Goal: Task Accomplishment & Management: Complete application form

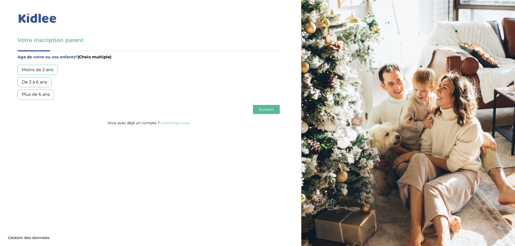
click at [37, 93] on div "Plus de 6 ans" at bounding box center [35, 95] width 37 height 10
click at [263, 109] on span "Suivant" at bounding box center [266, 109] width 15 height 5
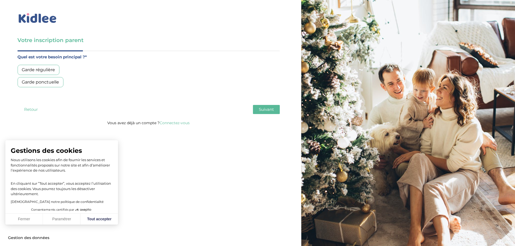
click at [46, 71] on div "Garde régulière" at bounding box center [38, 70] width 42 height 10
click at [15, 219] on button "Fermer" at bounding box center [24, 219] width 38 height 11
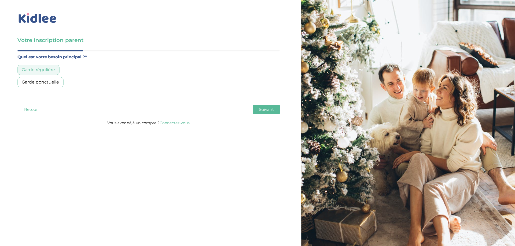
click at [270, 110] on span "Suivant" at bounding box center [266, 109] width 15 height 5
click at [57, 71] on div "Moins de 30h/mois" at bounding box center [41, 70] width 49 height 10
click at [267, 112] on span "Suivant" at bounding box center [266, 109] width 15 height 5
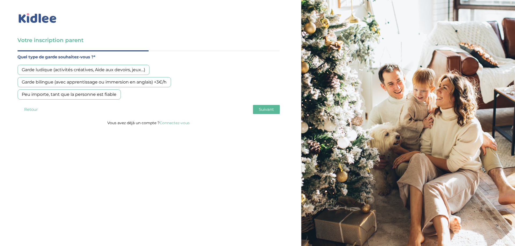
click at [29, 110] on button "Retour" at bounding box center [30, 109] width 27 height 9
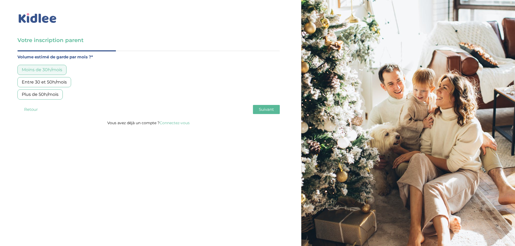
click at [52, 82] on div "Entre 30 et 50h/mois" at bounding box center [44, 82] width 54 height 10
click at [269, 110] on span "Suivant" at bounding box center [266, 109] width 15 height 5
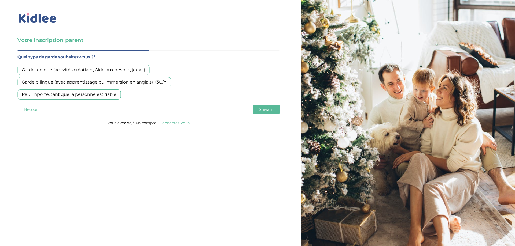
click at [117, 70] on div "Garde ludique (activités créatives, Aide aux devoirs, jeux…)" at bounding box center [83, 70] width 132 height 10
click at [258, 110] on button "Suivant" at bounding box center [266, 109] width 27 height 9
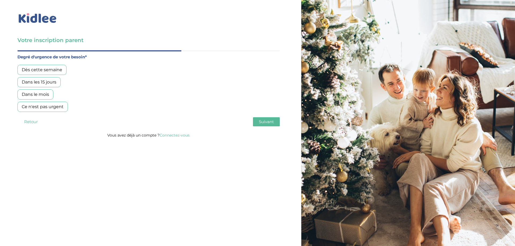
click at [54, 81] on div "Dans les 15 jours" at bounding box center [38, 82] width 43 height 10
click at [266, 123] on span "Suivant" at bounding box center [266, 121] width 15 height 5
click at [74, 84] on div "Oui, en direct ou via cercle proche" at bounding box center [57, 82] width 81 height 10
click at [53, 69] on div "Oui, via une agence" at bounding box center [42, 70] width 51 height 10
click at [59, 93] on div "Non, je pars de zéro" at bounding box center [42, 95] width 50 height 10
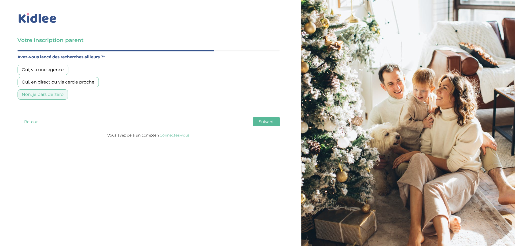
click at [264, 123] on span "Suivant" at bounding box center [266, 121] width 15 height 5
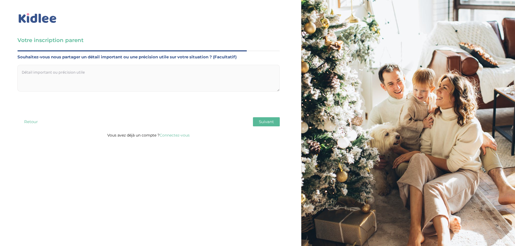
click at [264, 123] on span "Suivant" at bounding box center [266, 121] width 15 height 5
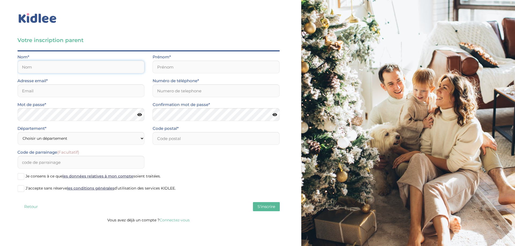
click at [105, 69] on input "text" at bounding box center [80, 67] width 127 height 13
type input "Sintes"
type input "Jean-Romain"
type input "[EMAIL_ADDRESS][DOMAIN_NAME]"
type input "0661772359"
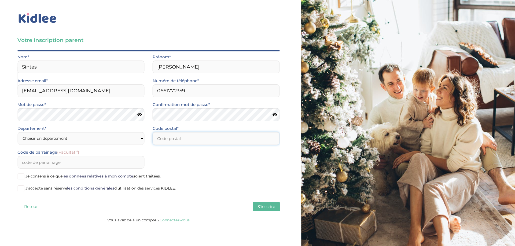
type input "75017"
click at [81, 123] on div "Mot de passe*" at bounding box center [80, 113] width 135 height 24
click at [22, 190] on span at bounding box center [20, 189] width 7 height 7
click at [0, 0] on input "J’accepte sans réserve les conditions générales d’utilisation des services KIDL…" at bounding box center [0, 0] width 0 height 0
click at [268, 207] on span "S'inscrire" at bounding box center [266, 206] width 18 height 5
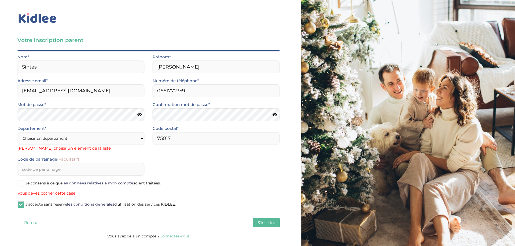
click at [73, 128] on div "Département* Choisir un département Paris (75) Hauts-de-Seine (92) Yvelines (78…" at bounding box center [80, 138] width 127 height 27
click at [68, 138] on select "Choisir un département Paris (75) Hauts-de-Seine (92) Yvelines (78) Val-de-Marn…" at bounding box center [80, 138] width 127 height 13
select select "75"
click at [17, 132] on select "Choisir un département Paris (75) Hauts-de-Seine (92) Yvelines (78) Val-de-Marn…" at bounding box center [80, 138] width 127 height 13
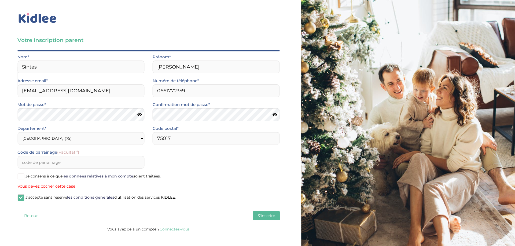
click at [272, 219] on span "S'inscrire" at bounding box center [266, 215] width 18 height 5
click at [24, 179] on span at bounding box center [20, 177] width 7 height 7
click at [0, 0] on input "Je consens à ce que les données relatives à mon compte soient traitées." at bounding box center [0, 0] width 0 height 0
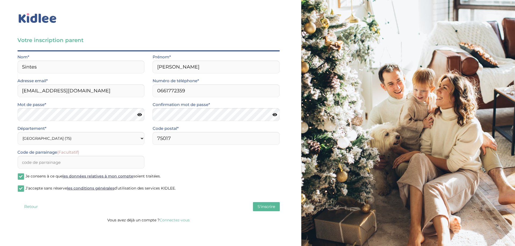
click at [268, 208] on span "S'inscrire" at bounding box center [266, 206] width 18 height 5
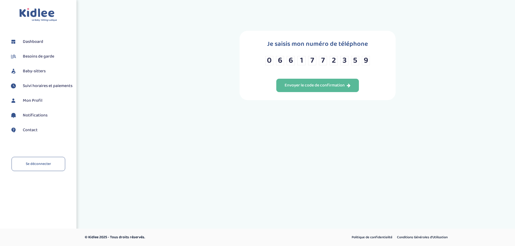
click at [34, 73] on span "Baby-sitters" at bounding box center [34, 71] width 23 height 6
click at [310, 89] on div "Envoyer le code de confirmation" at bounding box center [318, 86] width 66 height 6
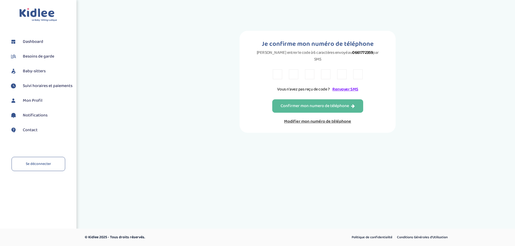
click at [279, 72] on input "text" at bounding box center [277, 74] width 9 height 10
type input "Y"
type input "V"
type input "X"
type input "K"
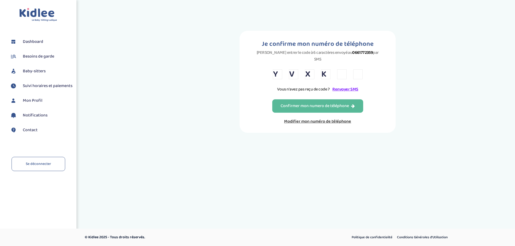
type input "Y"
type input "D"
click at [307, 103] on div "Confirmer mon numero de téléphone" at bounding box center [318, 106] width 74 height 6
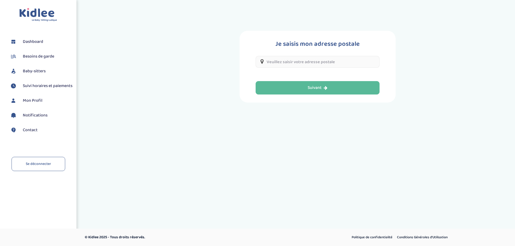
click at [305, 64] on input "text" at bounding box center [318, 62] width 124 height 12
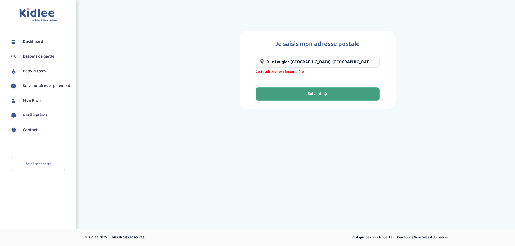
click at [310, 93] on div "Suivant" at bounding box center [318, 94] width 20 height 6
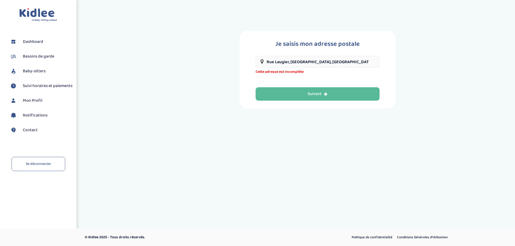
click at [265, 62] on input "Rue Laugier, Paris, France" at bounding box center [318, 62] width 124 height 12
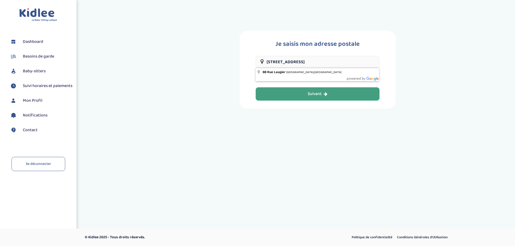
type input "88 Rue Laugier, Paris, France"
click at [337, 95] on button "Suivant" at bounding box center [318, 93] width 124 height 13
click at [305, 98] on button "Suivant" at bounding box center [318, 93] width 124 height 13
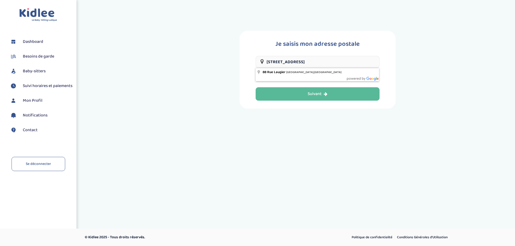
click at [329, 60] on input "88 Rue Laugier, Paris, France" at bounding box center [318, 62] width 124 height 12
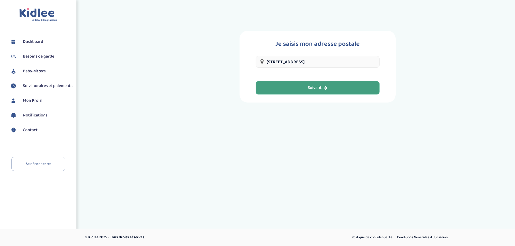
click at [303, 88] on button "Suivant" at bounding box center [318, 87] width 124 height 13
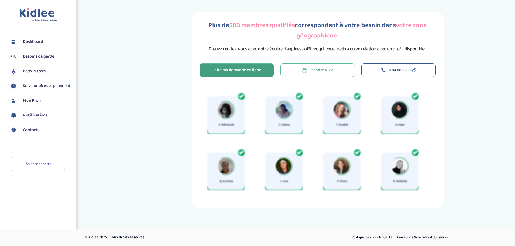
click at [250, 71] on div "Faire ma demande en ligne" at bounding box center [236, 70] width 49 height 6
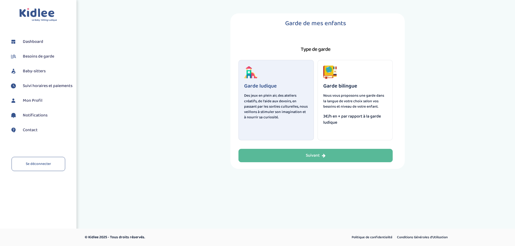
click at [291, 76] on div "Garde ludique Des jeux en plein air, des ateliers créatifs, de l'aide aux devoi…" at bounding box center [275, 100] width 75 height 80
click at [323, 154] on icon "button" at bounding box center [324, 156] width 4 height 4
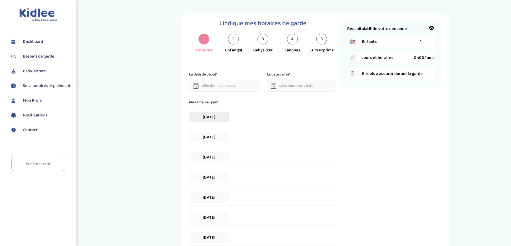
click at [217, 120] on span "Lundi" at bounding box center [209, 117] width 40 height 11
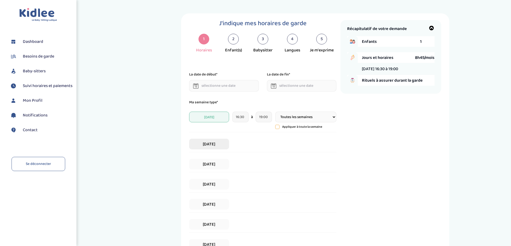
click at [221, 146] on span "Mardi" at bounding box center [209, 144] width 40 height 11
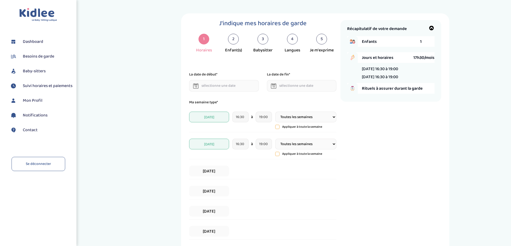
click at [315, 118] on select "Toutes les semaines Toutes les 2 semaines Tous les mois" at bounding box center [305, 117] width 61 height 11
click at [215, 190] on span "Jeudi" at bounding box center [209, 191] width 40 height 11
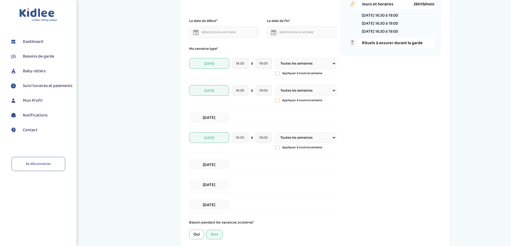
scroll to position [102, 0]
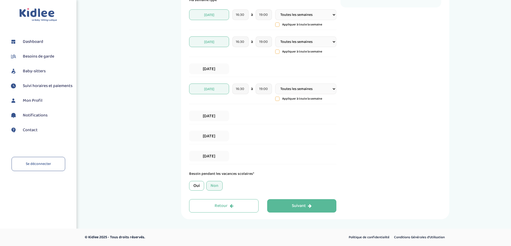
click at [215, 186] on div "Non" at bounding box center [214, 186] width 16 height 10
click at [289, 205] on button "Suivant" at bounding box center [301, 206] width 69 height 13
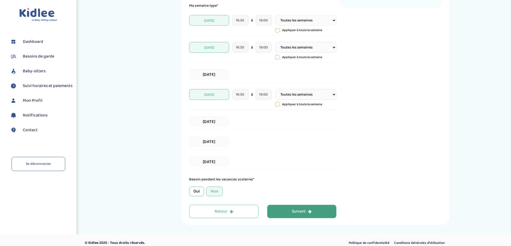
scroll to position [20, 0]
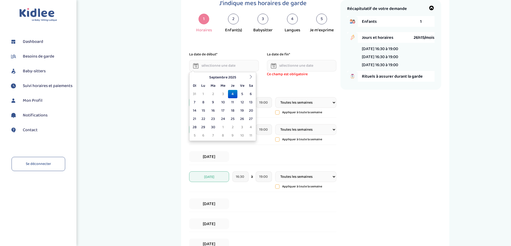
click at [230, 65] on input "text" at bounding box center [224, 66] width 70 height 12
click at [192, 109] on td "14" at bounding box center [194, 111] width 8 height 8
type input "14-09-2025"
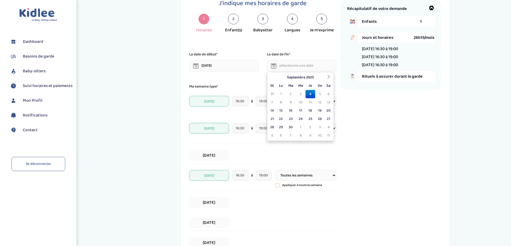
click at [298, 65] on input "text" at bounding box center [302, 66] width 70 height 12
click at [331, 78] on th at bounding box center [329, 77] width 8 height 8
click at [329, 78] on icon at bounding box center [329, 77] width 4 height 4
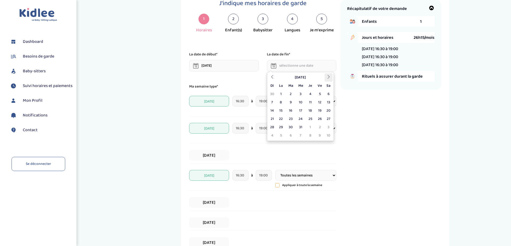
click at [329, 78] on icon at bounding box center [329, 77] width 4 height 4
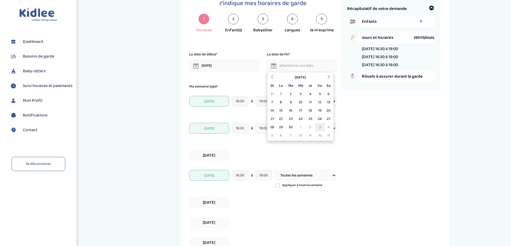
click at [319, 128] on td "3" at bounding box center [319, 127] width 9 height 8
type input "03-07-2026"
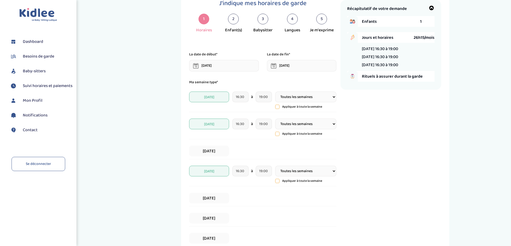
scroll to position [102, 0]
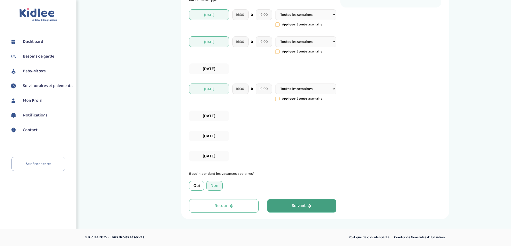
click at [293, 203] on div "Suivant" at bounding box center [302, 206] width 20 height 6
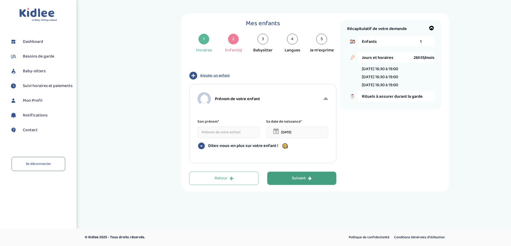
scroll to position [0, 0]
click at [234, 128] on input at bounding box center [231, 133] width 62 height 12
click at [310, 179] on icon "button" at bounding box center [312, 178] width 4 height 4
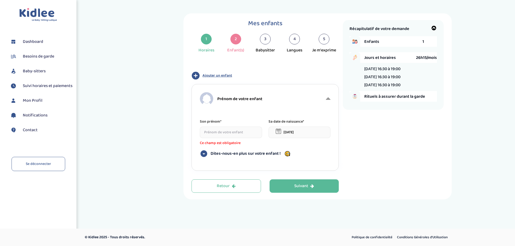
click at [227, 134] on input at bounding box center [231, 133] width 62 height 12
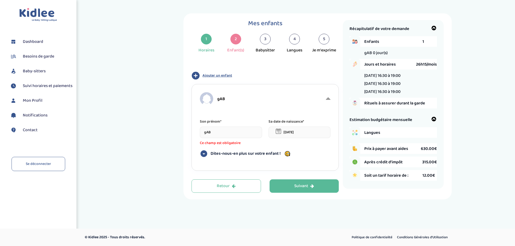
type input "gAB"
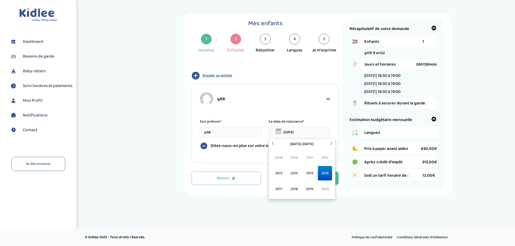
type input "01-12-2016"
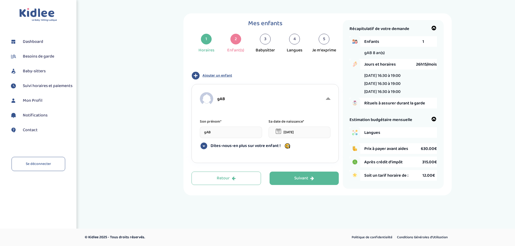
click at [217, 134] on input "gAB" at bounding box center [231, 133] width 62 height 12
type input "GAB"
click at [312, 177] on icon "button" at bounding box center [312, 178] width 4 height 4
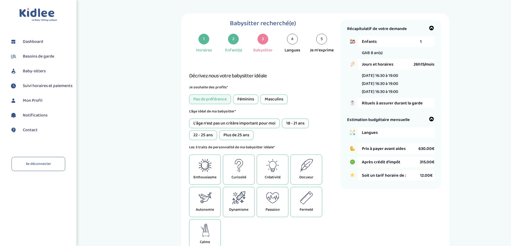
click at [293, 126] on div "18 - 21 ans" at bounding box center [295, 124] width 27 height 10
click at [202, 139] on div "22 - 25 ans" at bounding box center [203, 136] width 28 height 10
click at [210, 200] on icon at bounding box center [204, 198] width 13 height 13
click at [316, 202] on div "Fermeté" at bounding box center [306, 202] width 32 height 30
click at [242, 202] on icon at bounding box center [241, 201] width 3 height 3
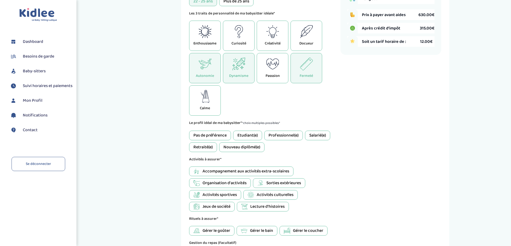
scroll to position [161, 0]
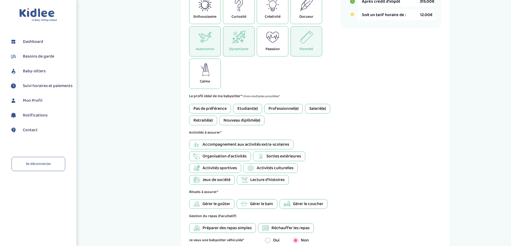
click at [224, 169] on span "Activités sportives" at bounding box center [219, 168] width 34 height 6
click at [272, 145] on span "Accompagnement aux activités extra-scolaires" at bounding box center [245, 145] width 87 height 6
click at [228, 169] on span "Activités sportives" at bounding box center [219, 168] width 34 height 6
click at [224, 205] on span "Gérer le goûter" at bounding box center [216, 204] width 28 height 6
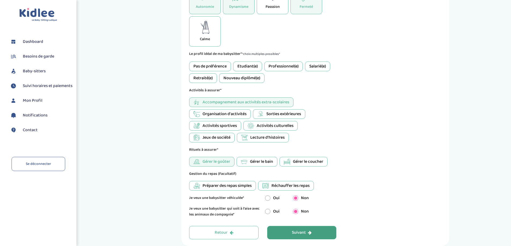
scroll to position [176, 0]
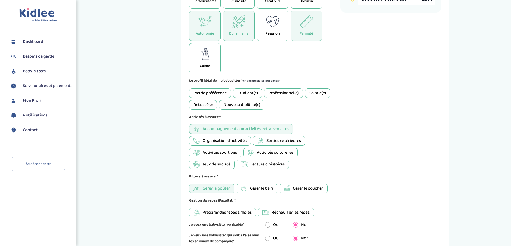
click at [248, 92] on div "Etudiant(e)" at bounding box center [247, 94] width 29 height 10
click at [226, 142] on span "Organisation d'activités" at bounding box center [224, 141] width 44 height 6
click at [220, 165] on span "Jeux de société" at bounding box center [216, 164] width 28 height 6
click at [212, 165] on span "Jeux de société" at bounding box center [216, 164] width 28 height 6
click at [239, 141] on span "Organisation d'activités" at bounding box center [224, 141] width 44 height 6
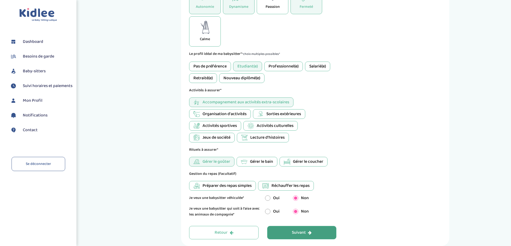
scroll to position [230, 0]
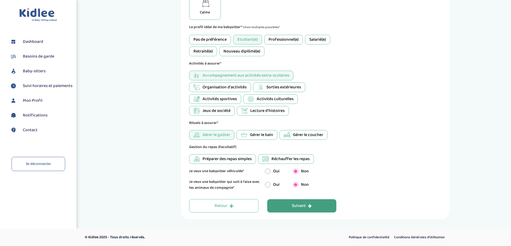
click at [305, 213] on div "Babysitter recherché(e) 1 Horaires 2 Enfant(s) 3 Babysitter 4 Langues 5 Je m'ex…" at bounding box center [315, 1] width 268 height 436
click at [304, 205] on div "Suivant" at bounding box center [302, 206] width 20 height 6
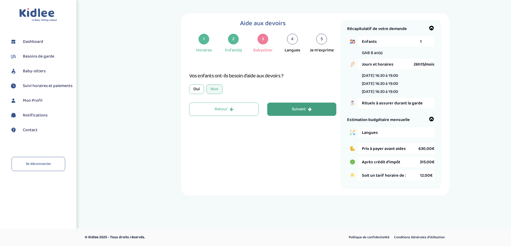
scroll to position [0, 0]
click at [199, 85] on div "Oui" at bounding box center [198, 89] width 15 height 10
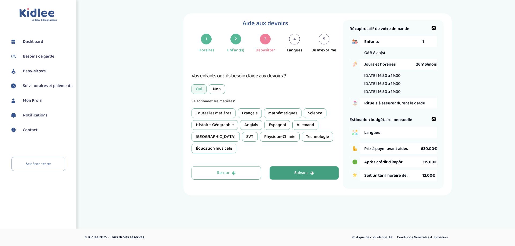
click at [310, 173] on icon "button" at bounding box center [312, 173] width 4 height 4
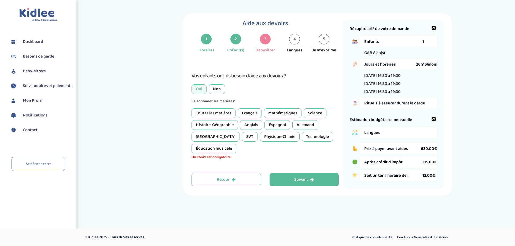
click at [220, 113] on div "Toutes les matières" at bounding box center [213, 114] width 44 height 10
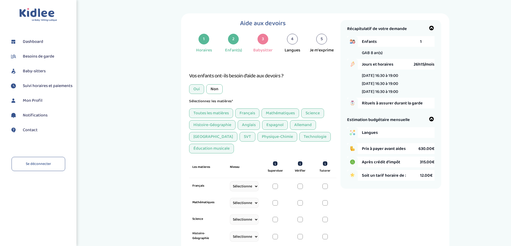
click at [254, 189] on select "Sélectionne CP CE1 CE2 CM1 CM2 6eme 5eme 4eme 3eme Seconde Prémière Terminale" at bounding box center [244, 187] width 29 height 10
select select "CM1"
click at [230, 188] on select "Sélectionne CP CE1 CE2 CM1 CM2 6eme 5eme 4eme 3eme Seconde Prémière Terminale" at bounding box center [244, 187] width 29 height 10
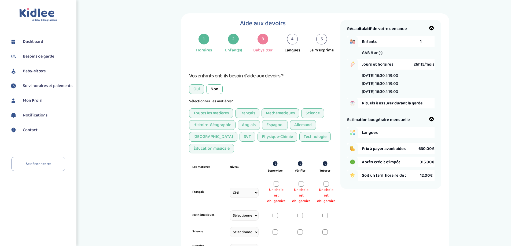
click at [275, 185] on div at bounding box center [276, 184] width 5 height 5
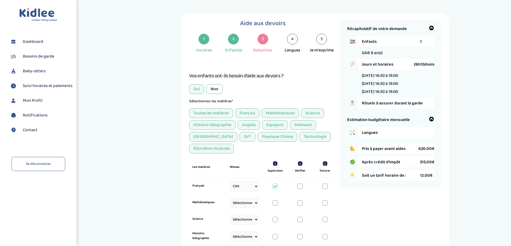
click at [222, 111] on div "Toutes les matières" at bounding box center [211, 114] width 44 height 10
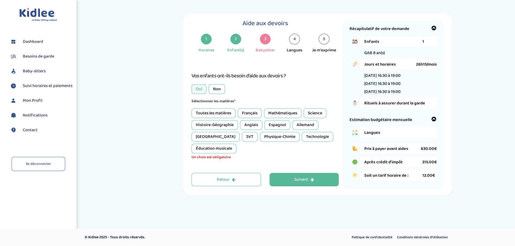
click at [282, 115] on div "Mathématiques" at bounding box center [283, 114] width 38 height 10
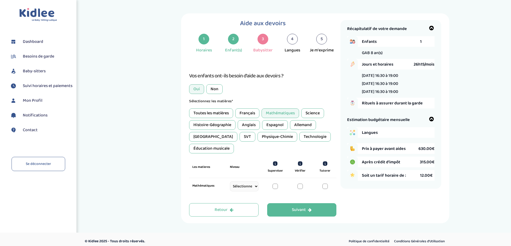
click at [251, 114] on div "Français" at bounding box center [247, 114] width 24 height 10
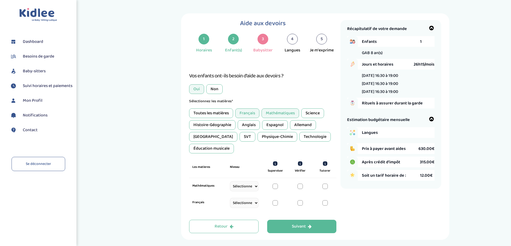
click at [248, 185] on select "Sélectionne CP CE1 CE2 CM1 CM2 6eme 5eme 4eme 3eme Seconde Prémière Terminale" at bounding box center [244, 187] width 29 height 10
click at [230, 188] on select "Sélectionne CP CE1 CE2 CM1 CM2 6eme 5eme 4eme 3eme Seconde Prémière Terminale" at bounding box center [244, 187] width 29 height 10
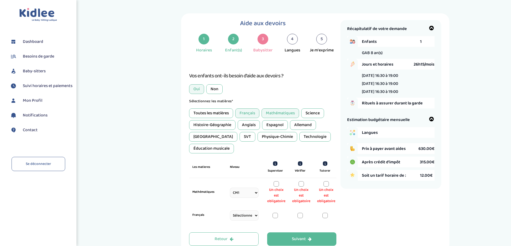
click at [250, 192] on select "Sélectionne CP CE1 CE2 CM1 CM2 6eme 5eme 4eme 3eme Seconde Prémière Terminale" at bounding box center [244, 193] width 29 height 10
select select "6eme"
click at [230, 188] on select "Sélectionne CP CE1 CE2 CM1 CM2 6eme 5eme 4eme 3eme Seconde Prémière Terminale" at bounding box center [244, 193] width 29 height 10
click at [242, 223] on div "Français Sélectionne CP CE1 CE2 CM1 CM2 6eme 5eme 4eme 3eme Seconde Prémière Te…" at bounding box center [262, 216] width 147 height 17
click at [244, 219] on select "Sélectionne CP CE1 CE2 CM1 CM2 6eme 5eme 4eme 3eme Seconde Prémière Terminale" at bounding box center [244, 216] width 29 height 10
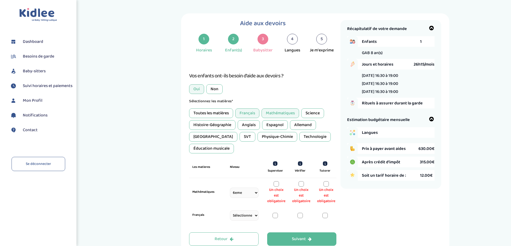
select select "6eme"
click at [230, 217] on select "Sélectionne CP CE1 CE2 CM1 CM2 6eme 5eme 4eme 3eme Seconde Prémière Terminale" at bounding box center [244, 216] width 29 height 10
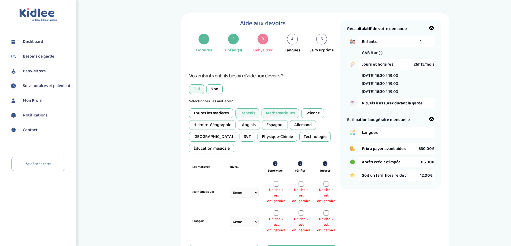
click at [278, 184] on div at bounding box center [276, 184] width 5 height 5
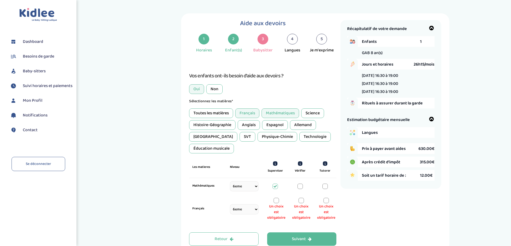
click at [279, 202] on div "Un choix est obligatoire" at bounding box center [276, 209] width 18 height 23
click at [277, 202] on div at bounding box center [276, 200] width 5 height 5
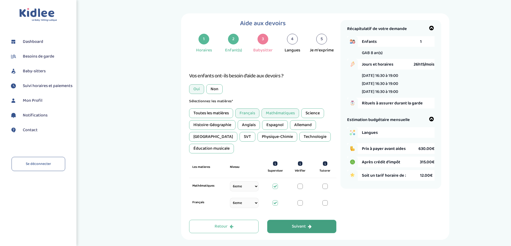
click at [297, 228] on div "Suivant" at bounding box center [302, 227] width 20 height 6
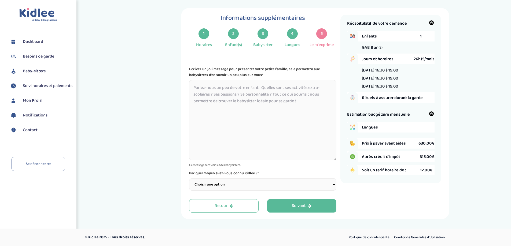
click at [255, 87] on textarea at bounding box center [262, 120] width 147 height 80
type textarea "cHERCHE GARDE D4"
drag, startPoint x: 233, startPoint y: 86, endPoint x: 163, endPoint y: 85, distance: 69.5
click at [164, 85] on div "Informations supplémentaires 1 Horaires 2 Enfant(s) 3 Babysitter 4 Langues 5 Je…" at bounding box center [315, 114] width 383 height 212
click at [243, 90] on textarea at bounding box center [262, 120] width 147 height 80
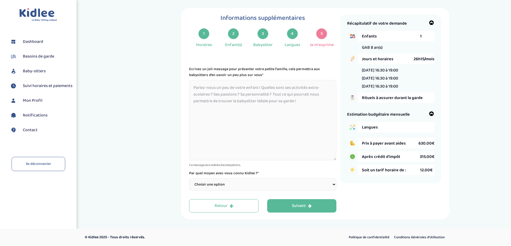
paste textarea "ous cherchons quelqu'un pour faire les sorties d'école le lundi, le mardi et le…"
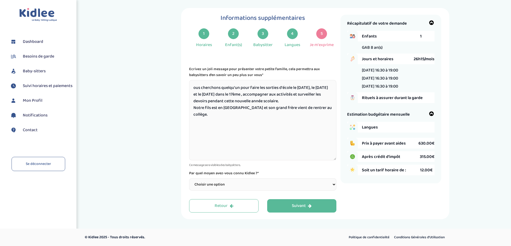
type textarea "ous cherchons quelqu'un pour faire les sorties d'école le lundi, le mardi et le…"
click at [262, 185] on select "Choisir une option Bouche à Oreille Google Plateforme Gens de confiance Faceboo…" at bounding box center [262, 185] width 147 height 12
click at [316, 205] on button "Suivant" at bounding box center [301, 206] width 69 height 13
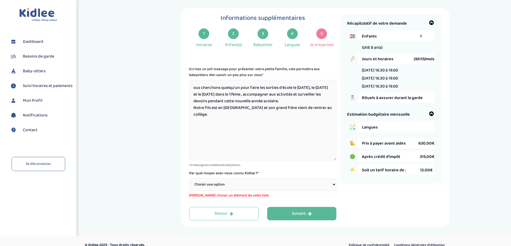
click at [252, 181] on select "Choisir une option Bouche à Oreille Google Plateforme Gens de confiance Faceboo…" at bounding box center [262, 185] width 147 height 12
select select "3"
click at [189, 179] on select "Choisir une option Bouche à Oreille Google Plateforme Gens de confiance Faceboo…" at bounding box center [262, 185] width 147 height 12
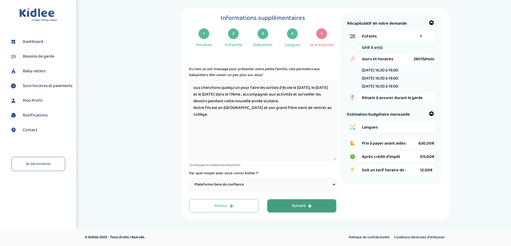
click at [290, 206] on button "Suivant" at bounding box center [301, 206] width 69 height 13
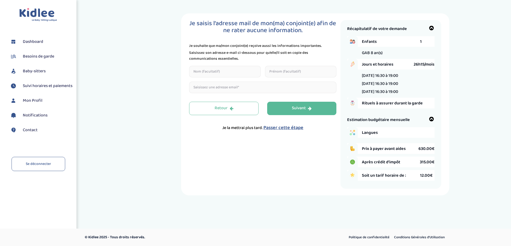
scroll to position [0, 0]
click at [305, 109] on div "Suivant" at bounding box center [304, 108] width 20 height 6
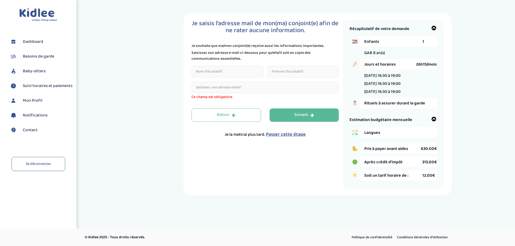
click at [217, 87] on input "email" at bounding box center [264, 88] width 147 height 12
click at [215, 84] on input "email" at bounding box center [264, 88] width 147 height 12
type input "NON"
click at [309, 119] on button "Suivant" at bounding box center [304, 115] width 69 height 13
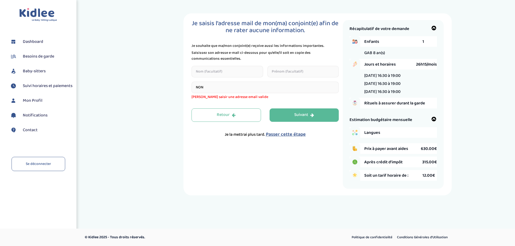
click at [291, 135] on span "Passer cette étape" at bounding box center [286, 135] width 40 height 8
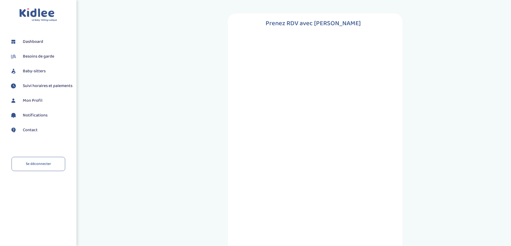
scroll to position [152, 0]
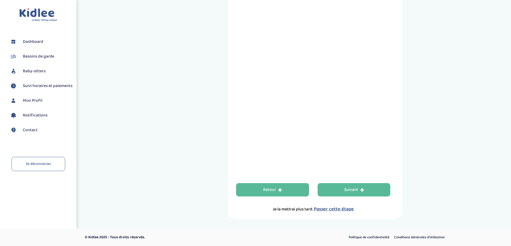
click at [287, 193] on button "Retour" at bounding box center [272, 189] width 73 height 13
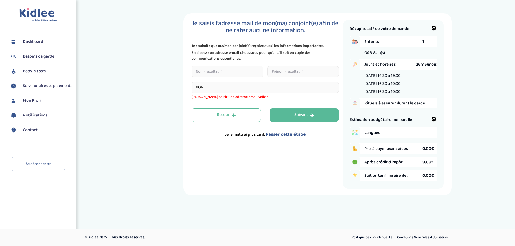
click at [278, 134] on span "Passer cette étape" at bounding box center [286, 135] width 40 height 8
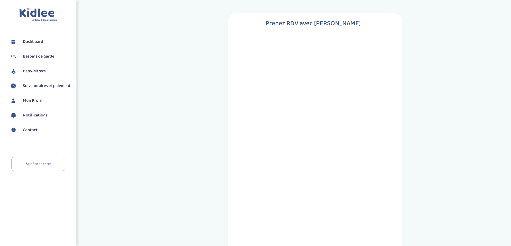
scroll to position [152, 0]
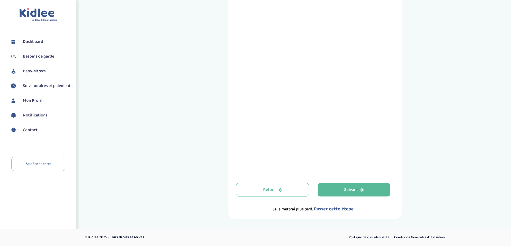
click at [338, 209] on span "Passer cette étape" at bounding box center [334, 210] width 40 height 8
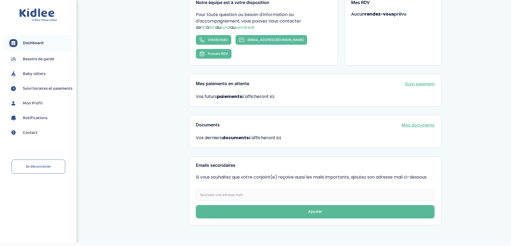
scroll to position [22, 0]
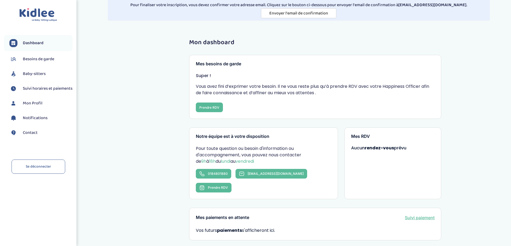
click at [40, 71] on span "Baby-sitters" at bounding box center [34, 74] width 23 height 6
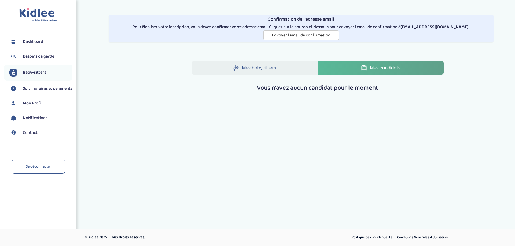
click at [288, 67] on link "Mes babysitters" at bounding box center [254, 68] width 126 height 14
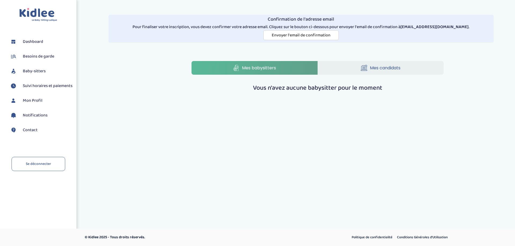
drag, startPoint x: 358, startPoint y: 75, endPoint x: 355, endPoint y: 75, distance: 3.2
click at [357, 75] on div "Mes babysitters Mes candidats Vous n'avez aucune babysitter pour le moment" at bounding box center [317, 77] width 252 height 32
click at [354, 72] on link "Mes candidats" at bounding box center [381, 68] width 126 height 14
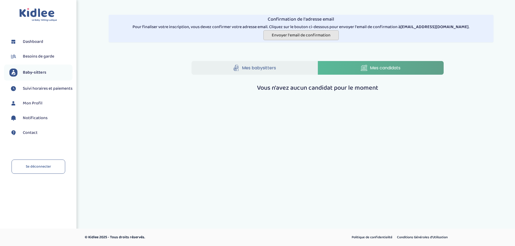
click at [275, 36] on span "Envoyer l'email de confirmation" at bounding box center [301, 35] width 59 height 7
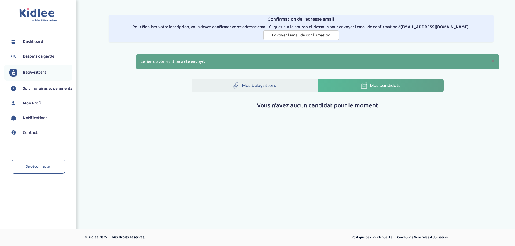
click at [37, 107] on span "Mon Profil" at bounding box center [33, 103] width 20 height 6
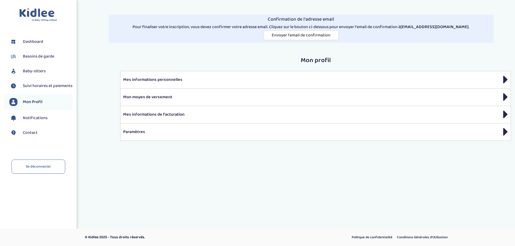
click at [34, 38] on li "Dashboard" at bounding box center [38, 41] width 68 height 13
click at [33, 39] on span "Dashboard" at bounding box center [33, 42] width 20 height 6
